Goal: Find specific page/section: Find specific page/section

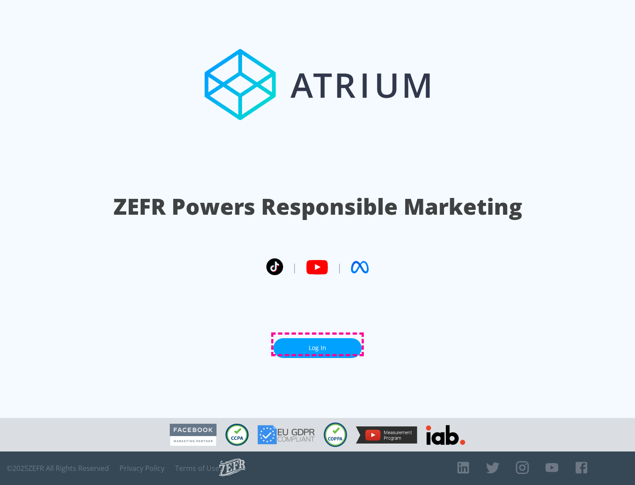
click at [318, 345] on link "Log In" at bounding box center [318, 348] width 88 height 20
